Goal: Information Seeking & Learning: Learn about a topic

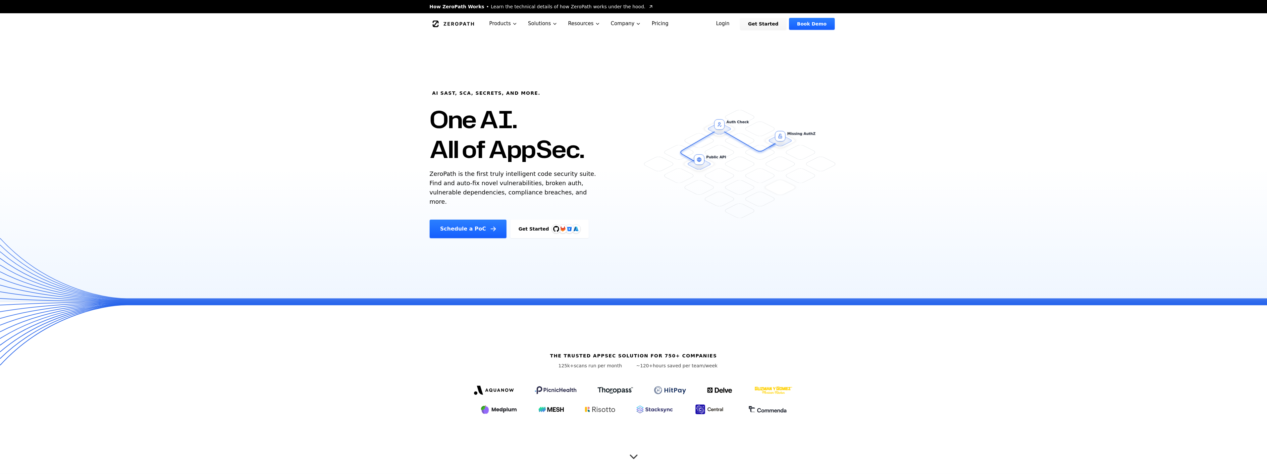
drag, startPoint x: 492, startPoint y: 154, endPoint x: 573, endPoint y: 149, distance: 80.6
click at [573, 149] on h1 "One AI. All of AppSec." at bounding box center [507, 134] width 155 height 60
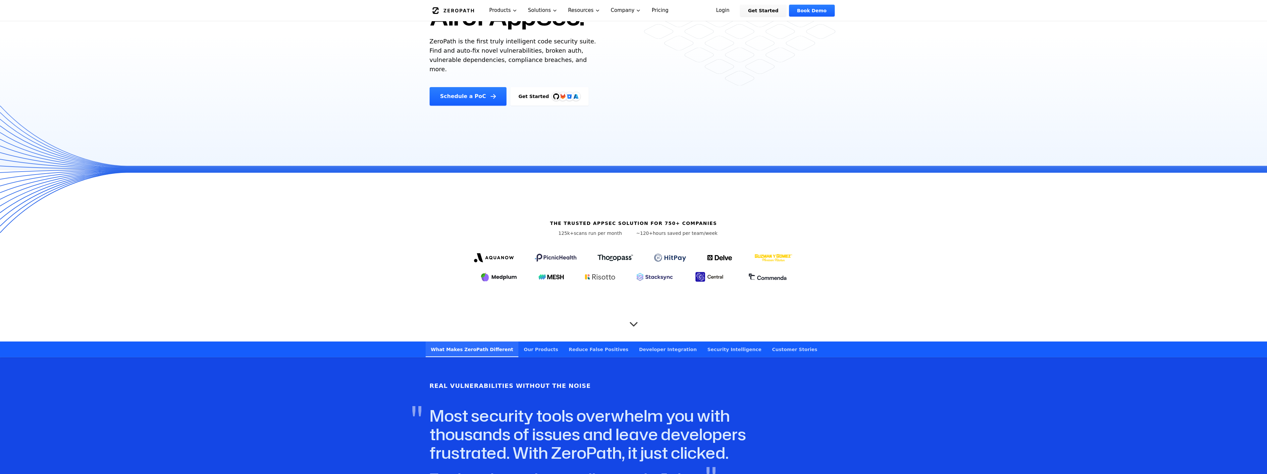
click at [627, 319] on icon "Scroll to next section" at bounding box center [633, 320] width 13 height 13
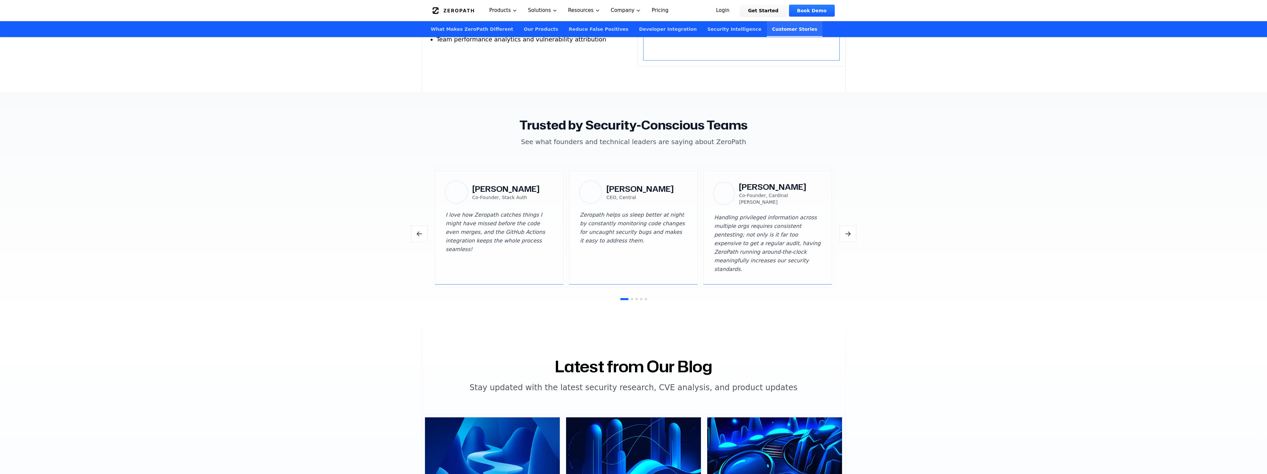
scroll to position [2013, 0]
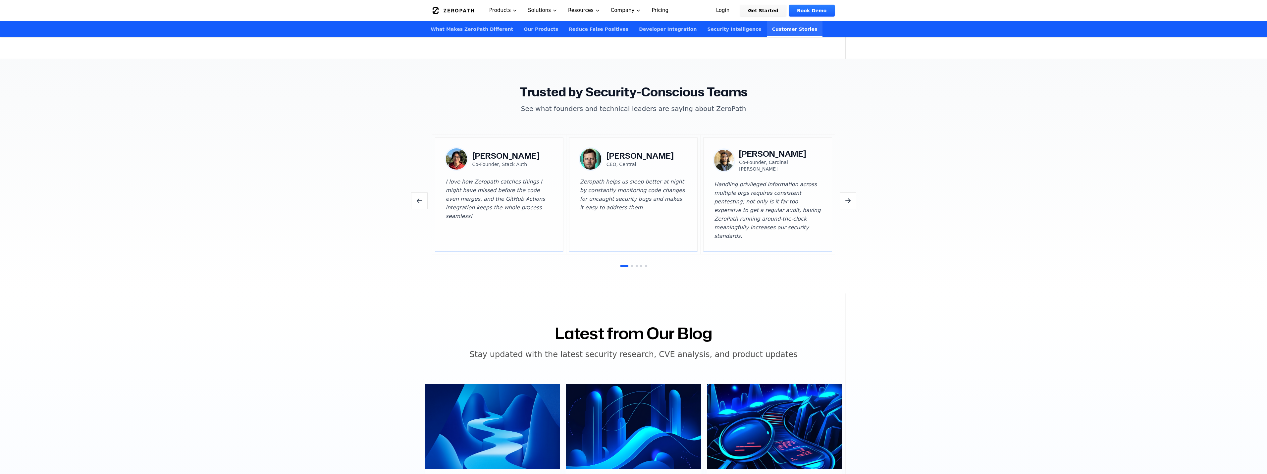
drag, startPoint x: 842, startPoint y: 198, endPoint x: 842, endPoint y: 194, distance: 4.0
click at [842, 196] on button "Next testimonials" at bounding box center [847, 200] width 17 height 17
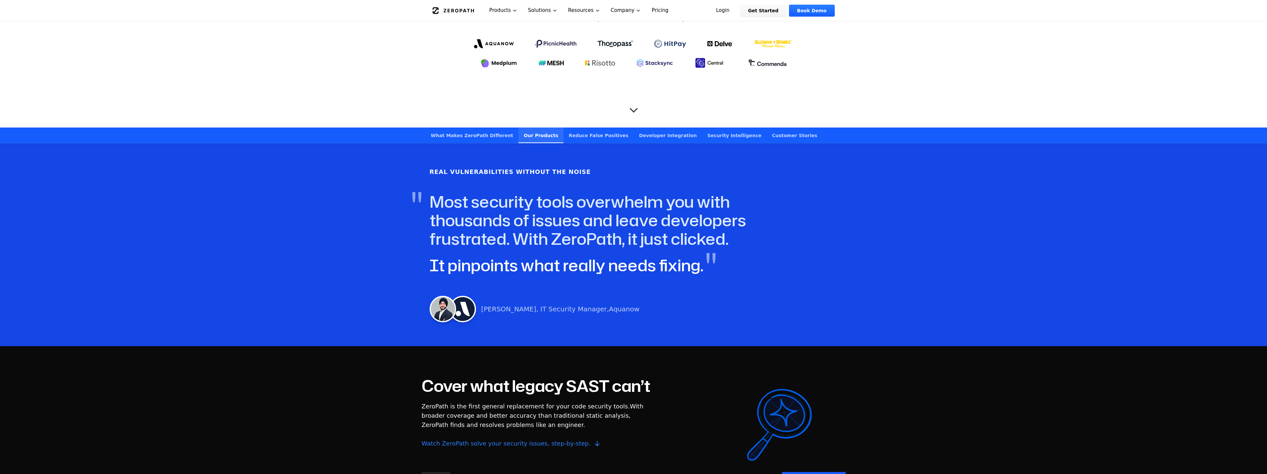
scroll to position [0, 0]
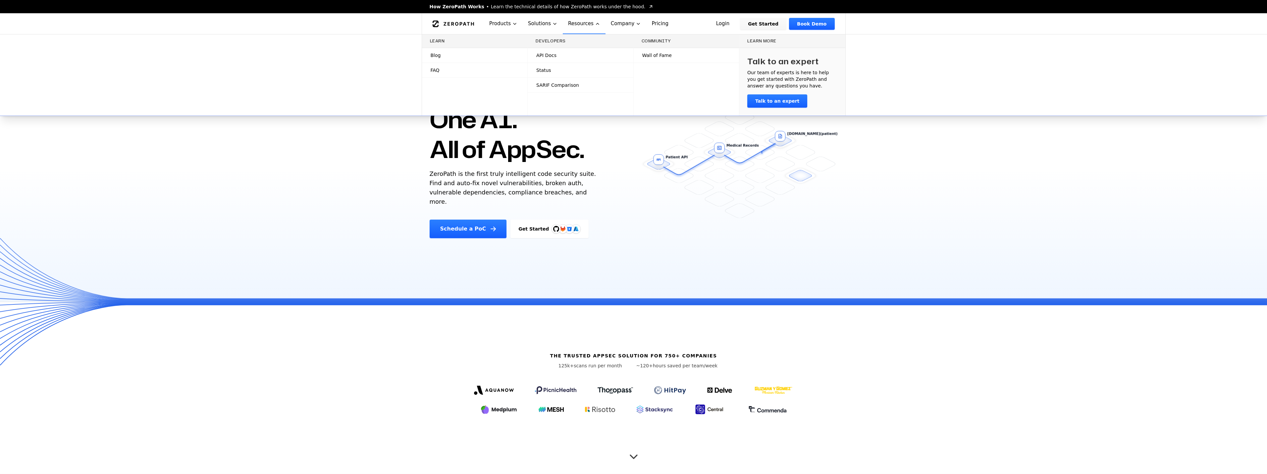
click at [555, 57] on link "API Docs" at bounding box center [581, 55] width 106 height 15
